Goal: Information Seeking & Learning: Learn about a topic

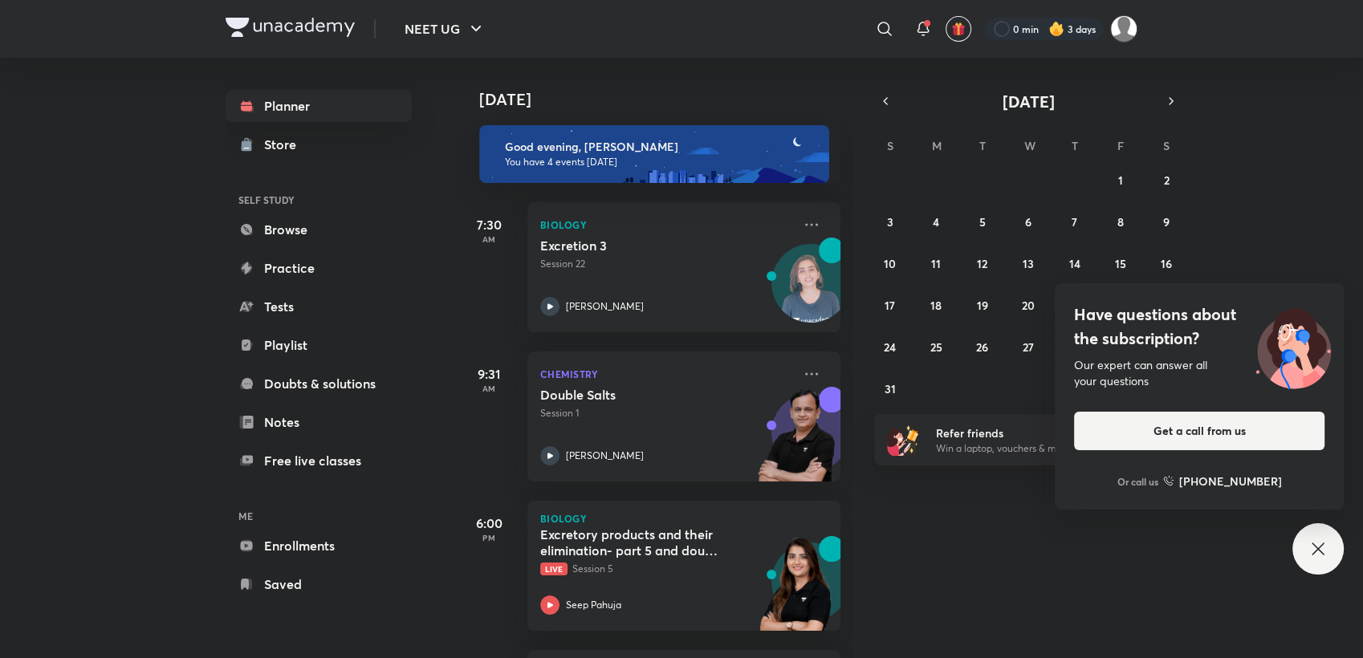
scroll to position [36, 0]
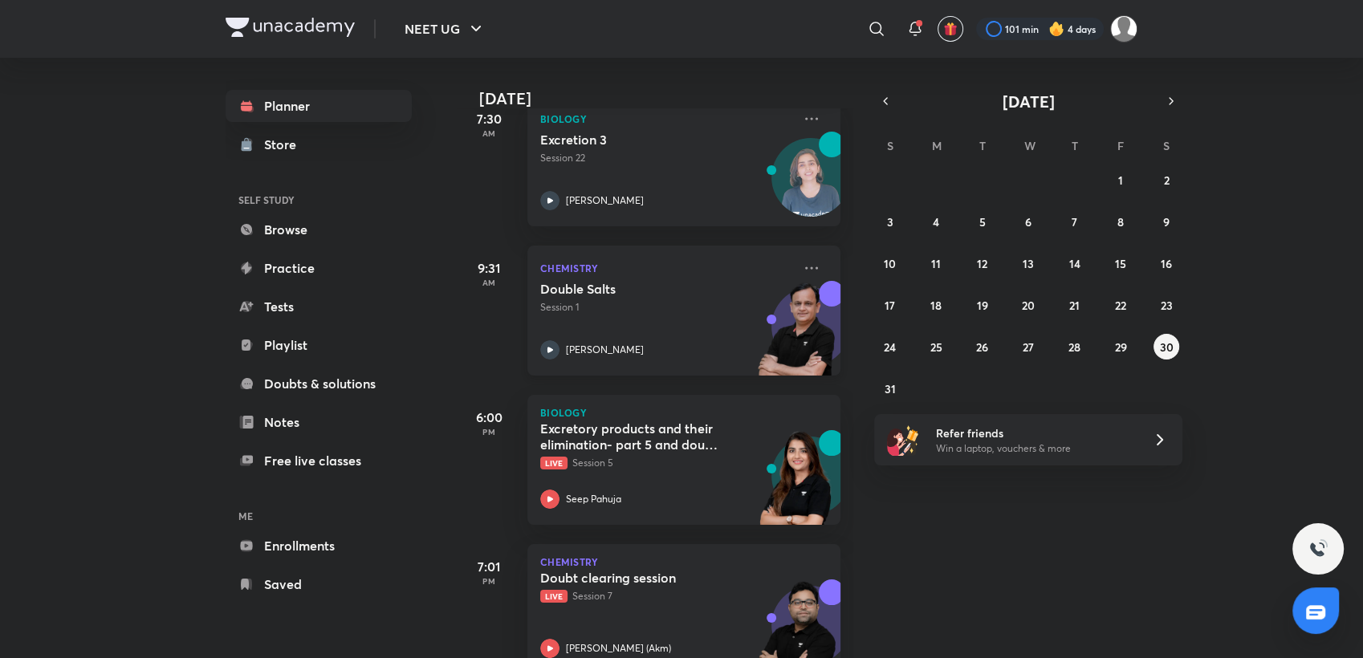
scroll to position [105, 0]
click at [673, 313] on p "Session 1" at bounding box center [666, 308] width 252 height 14
